Goal: Transaction & Acquisition: Purchase product/service

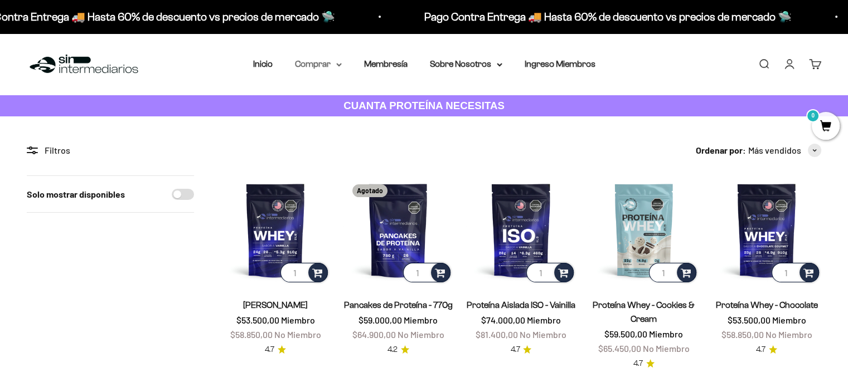
click at [332, 67] on summary "Comprar" at bounding box center [318, 64] width 47 height 14
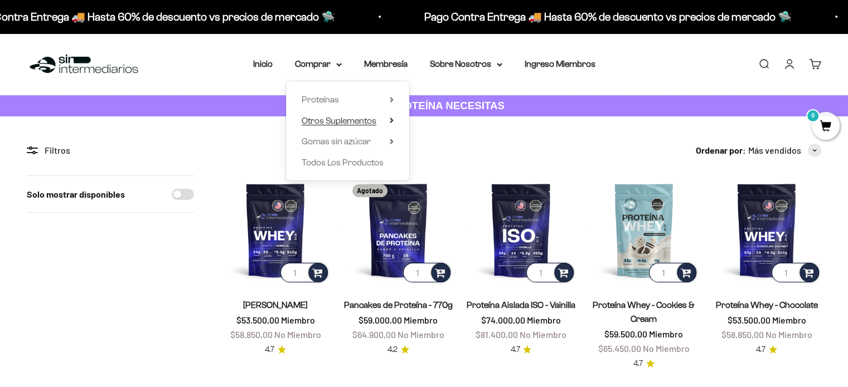
click at [355, 121] on span "Otros Suplementos" at bounding box center [338, 120] width 75 height 9
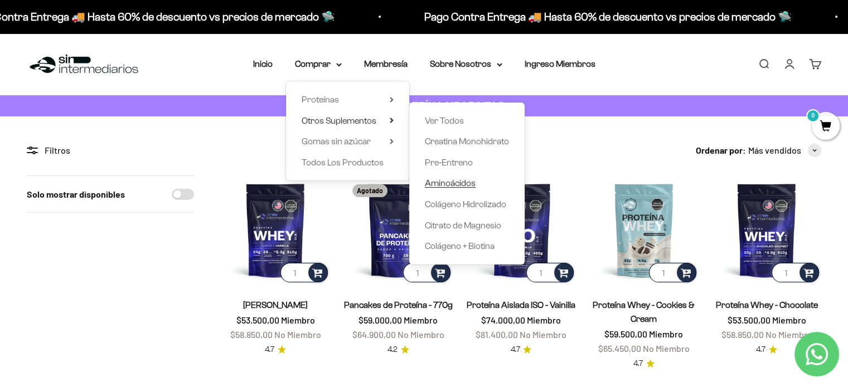
click at [451, 183] on span "Aminoácidos" at bounding box center [450, 182] width 51 height 9
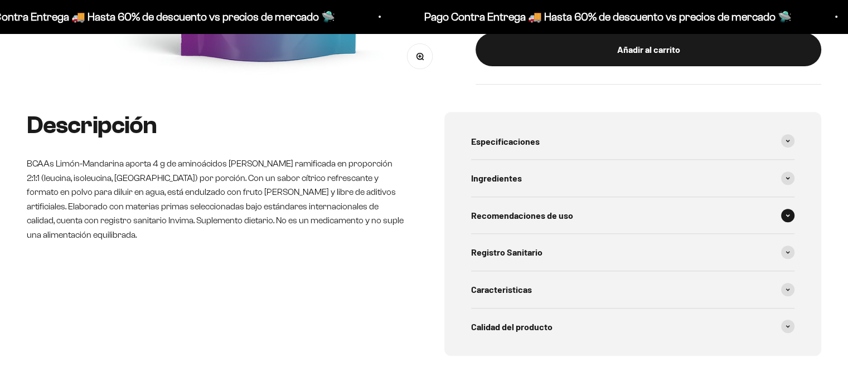
scroll to position [390, 0]
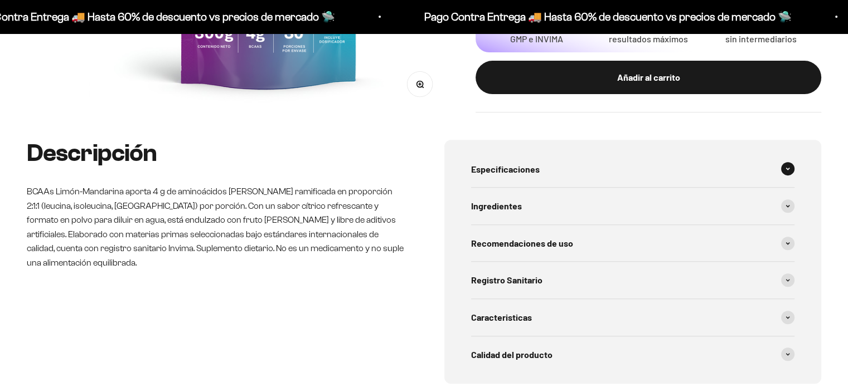
click at [521, 165] on span "Especificaciones" at bounding box center [505, 169] width 69 height 14
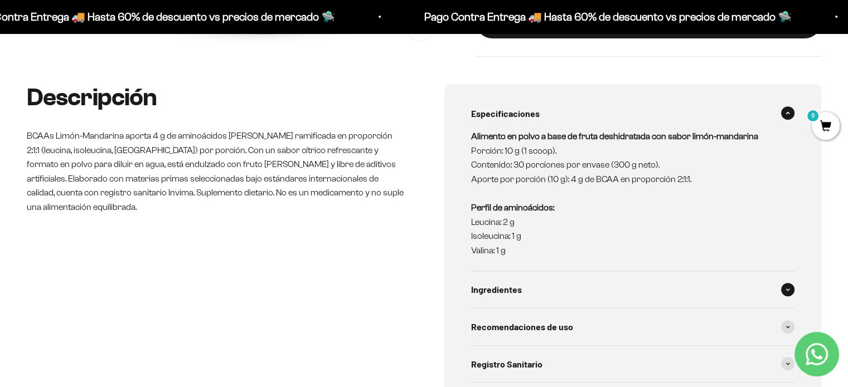
click at [513, 280] on div "Ingredientes" at bounding box center [633, 289] width 324 height 37
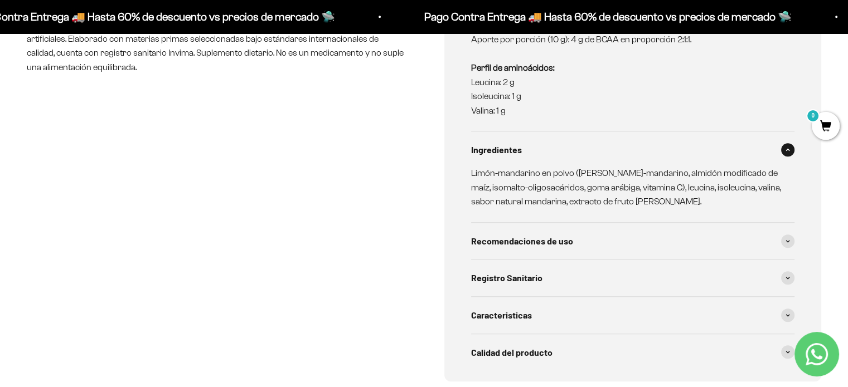
scroll to position [613, 0]
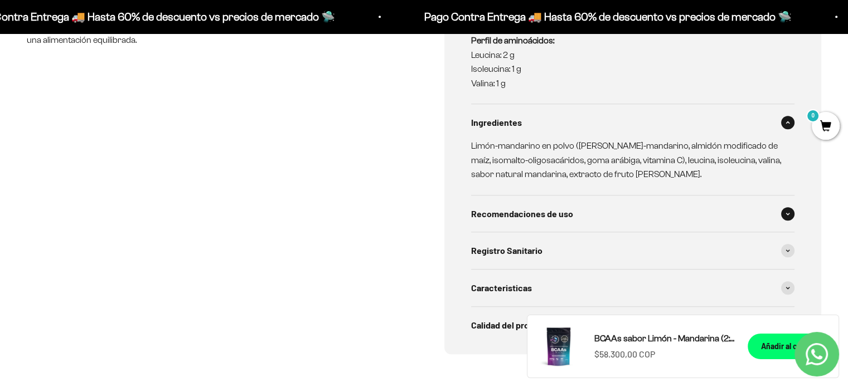
click at [539, 222] on div "Recomendaciones de uso" at bounding box center [633, 214] width 324 height 37
